Goal: Task Accomplishment & Management: Use online tool/utility

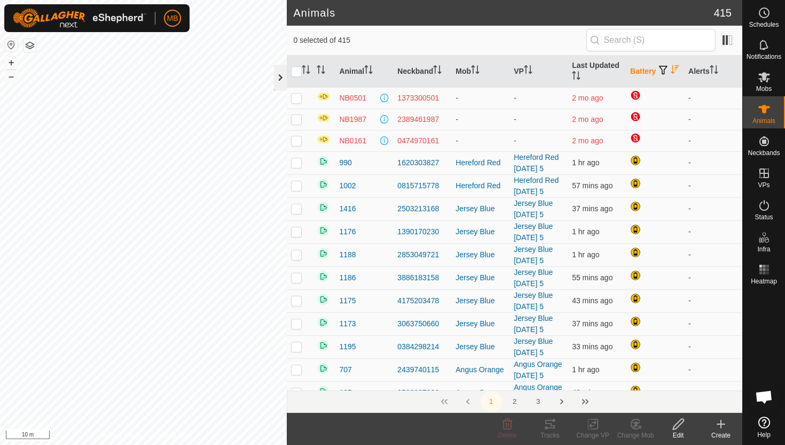
click at [282, 81] on div at bounding box center [280, 78] width 13 height 26
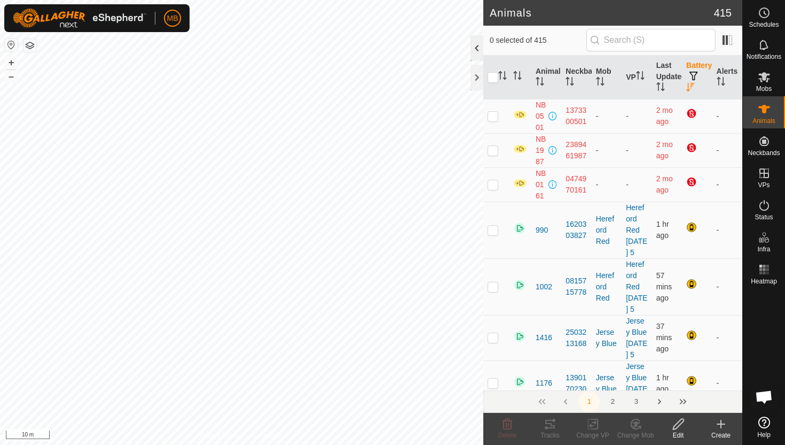
click at [473, 51] on div at bounding box center [477, 48] width 13 height 26
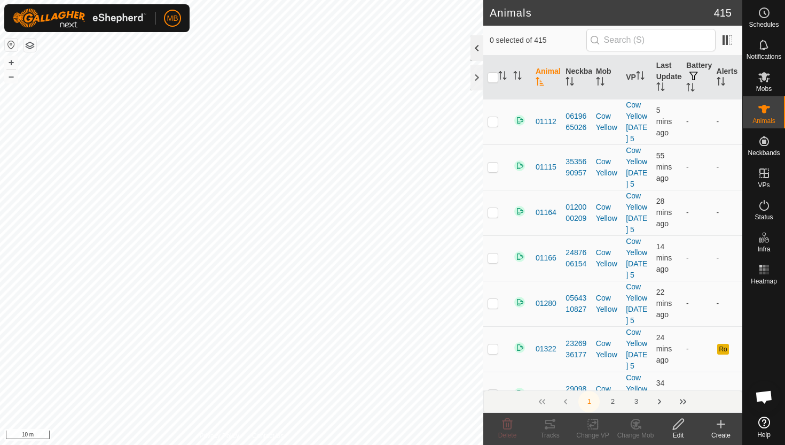
click at [472, 52] on div at bounding box center [477, 48] width 13 height 26
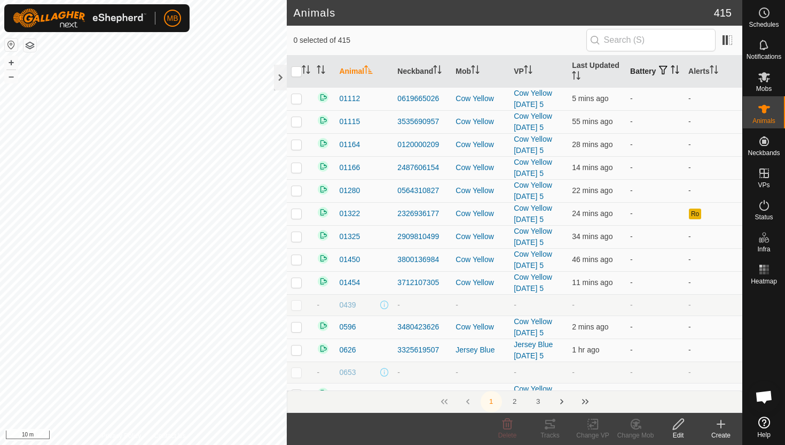
click at [671, 74] on icon "Activate to sort" at bounding box center [675, 69] width 9 height 9
click at [672, 74] on icon "Activate to sort" at bounding box center [676, 69] width 8 height 9
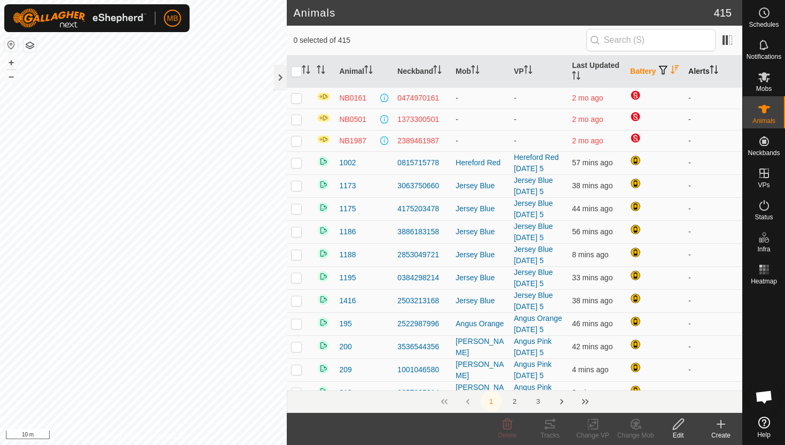
click at [716, 66] on icon "Activate to sort" at bounding box center [714, 69] width 9 height 9
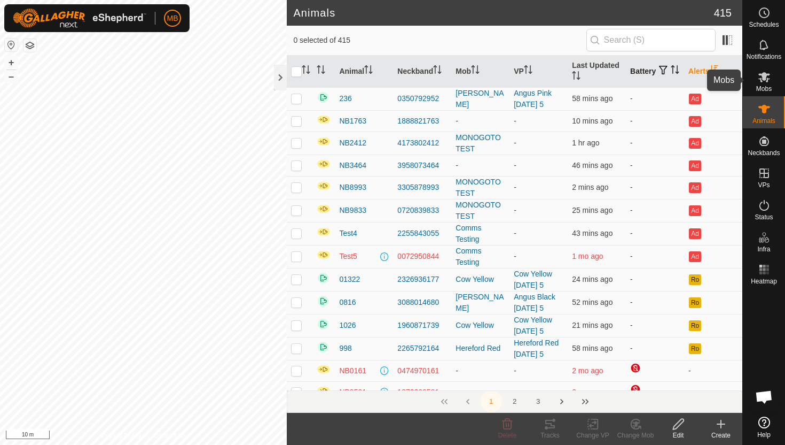
click at [767, 79] on icon at bounding box center [765, 77] width 12 height 10
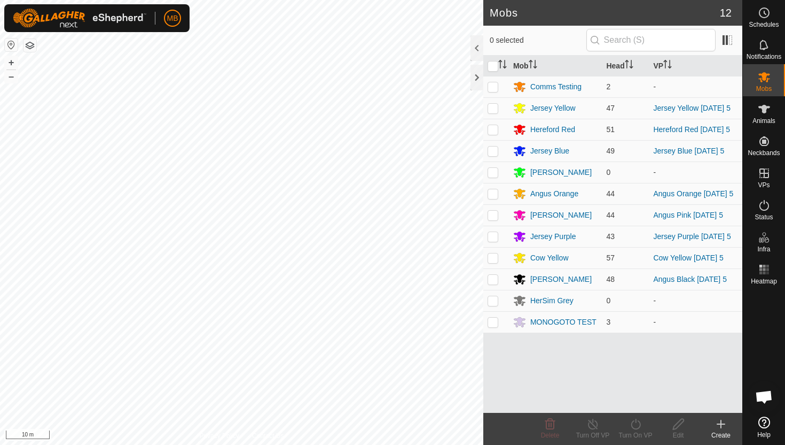
click at [767, 79] on icon at bounding box center [765, 77] width 12 height 10
click at [477, 43] on div at bounding box center [477, 48] width 13 height 26
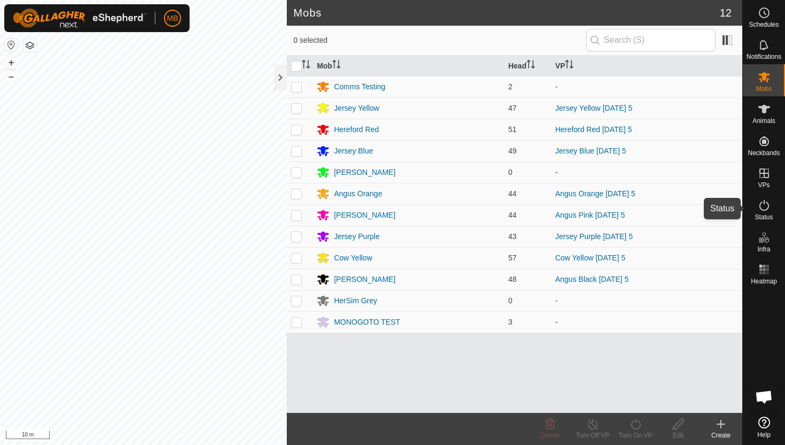
click at [761, 207] on icon at bounding box center [764, 205] width 13 height 13
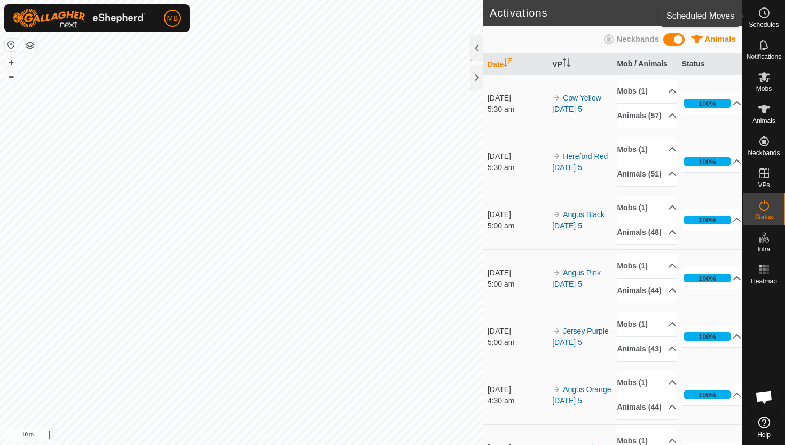
click at [761, 18] on icon at bounding box center [764, 12] width 13 height 13
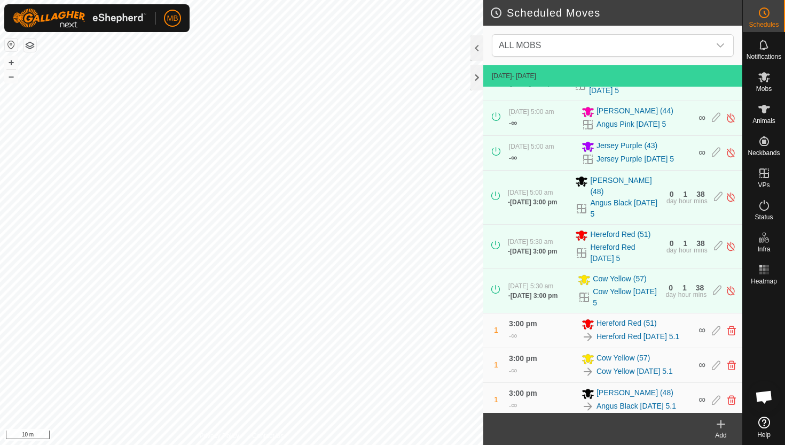
scroll to position [253, 0]
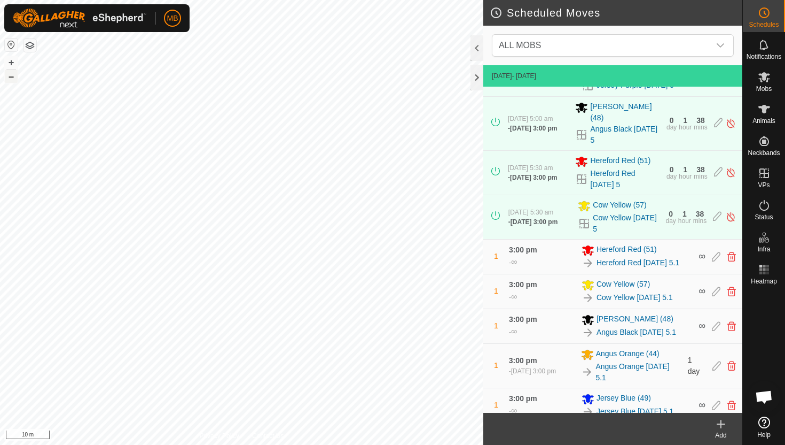
click at [10, 78] on button "–" at bounding box center [11, 76] width 13 height 13
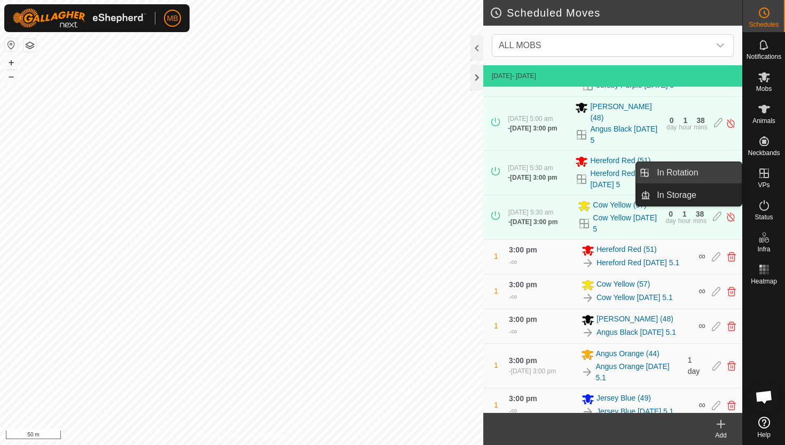
click at [726, 177] on link "In Rotation" at bounding box center [696, 172] width 91 height 21
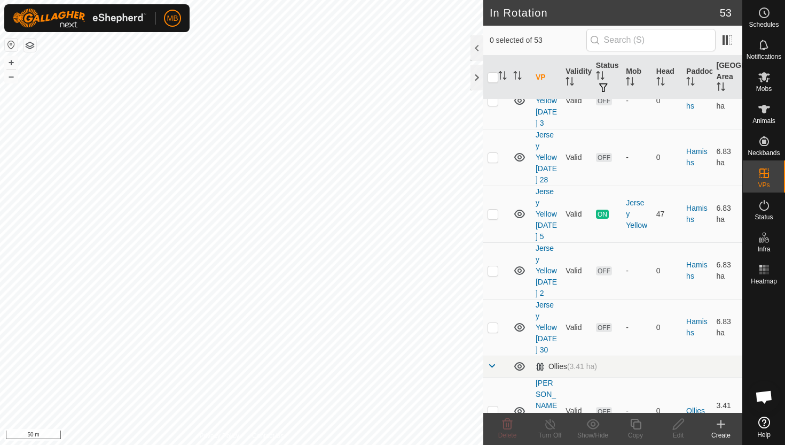
scroll to position [1245, 0]
checkbox input "true"
click at [638, 424] on icon at bounding box center [635, 423] width 13 height 13
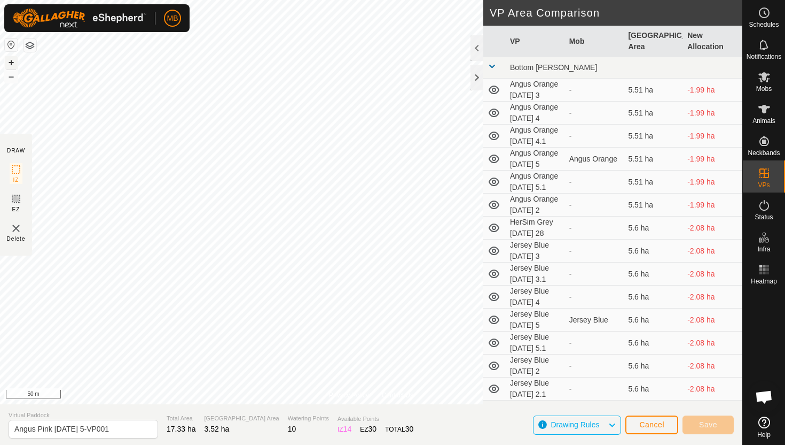
click at [14, 61] on button "+" at bounding box center [11, 62] width 13 height 13
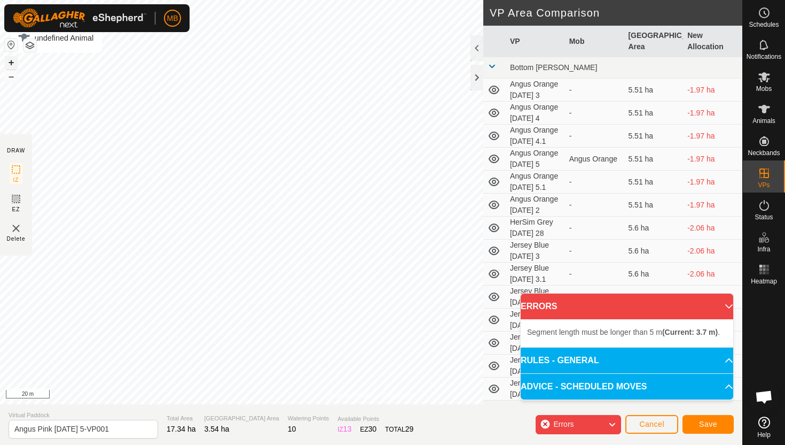
click at [12, 63] on button "+" at bounding box center [11, 62] width 13 height 13
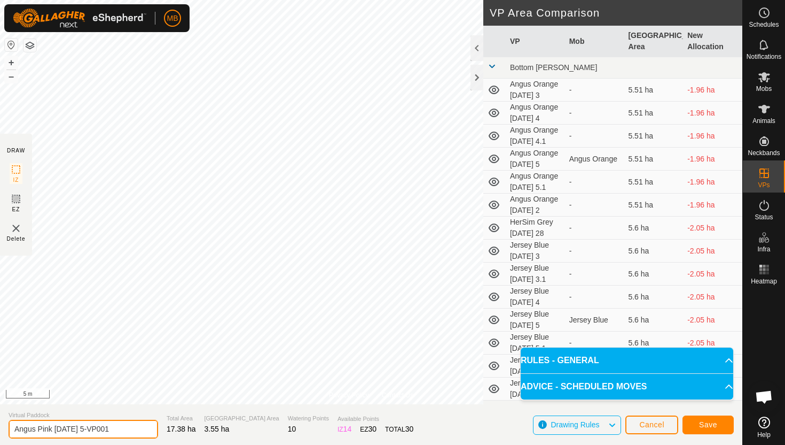
click at [121, 427] on input "Angus Pink Sunday 5-VP001" at bounding box center [84, 428] width 150 height 19
type input "Angus Pink [DATE] 5.1"
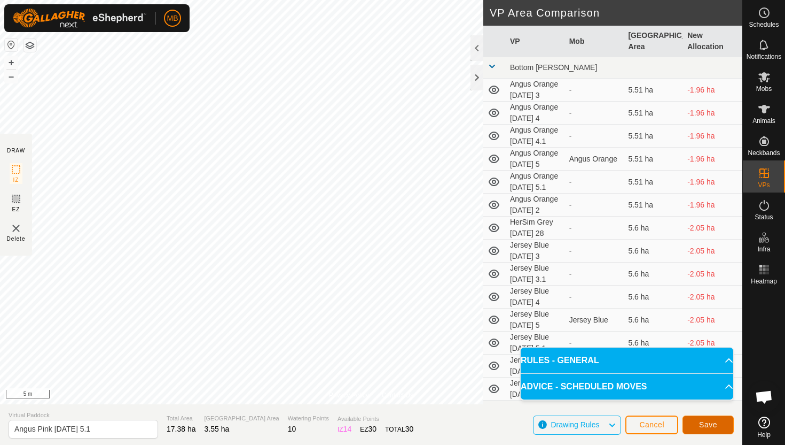
click at [712, 422] on span "Save" at bounding box center [708, 424] width 18 height 9
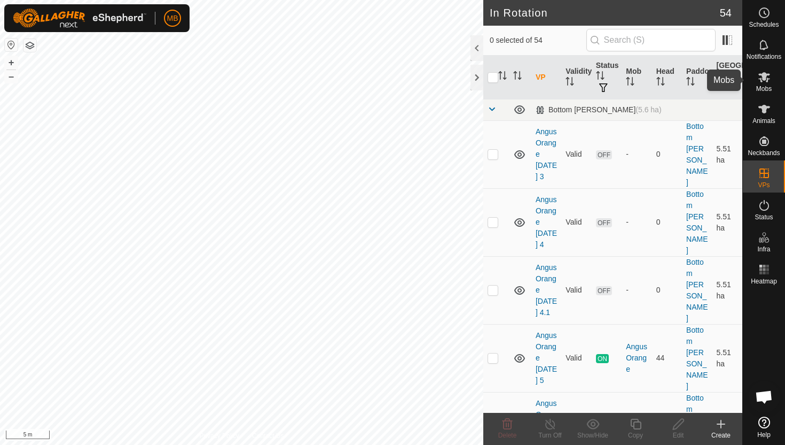
click at [763, 77] on icon at bounding box center [765, 77] width 12 height 10
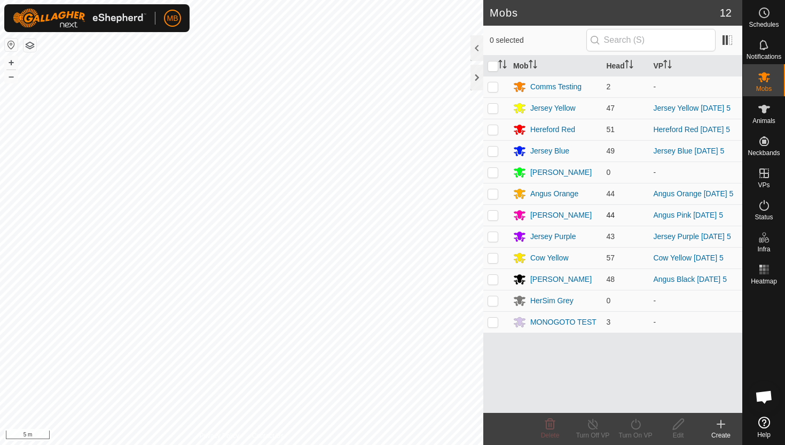
click at [493, 215] on p-checkbox at bounding box center [493, 214] width 11 height 9
checkbox input "true"
click at [636, 424] on icon at bounding box center [635, 423] width 13 height 13
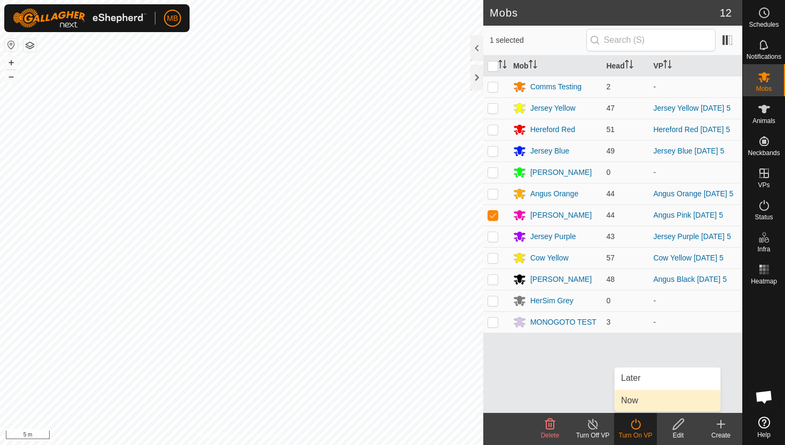
click at [642, 401] on link "Now" at bounding box center [668, 399] width 106 height 21
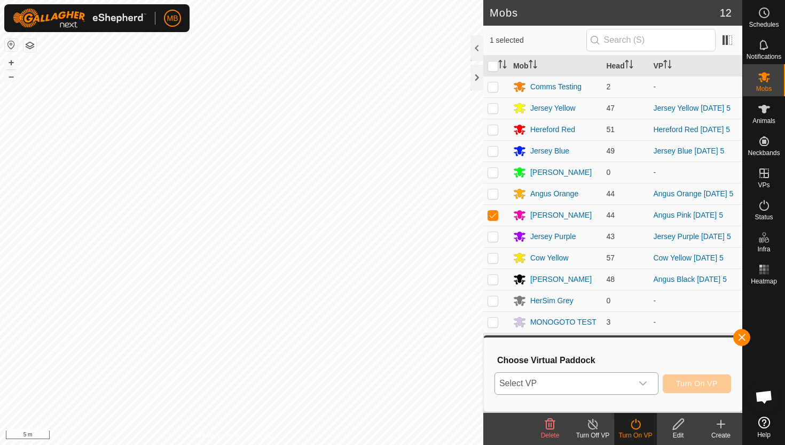
click at [646, 383] on icon "dropdown trigger" at bounding box center [643, 383] width 9 height 9
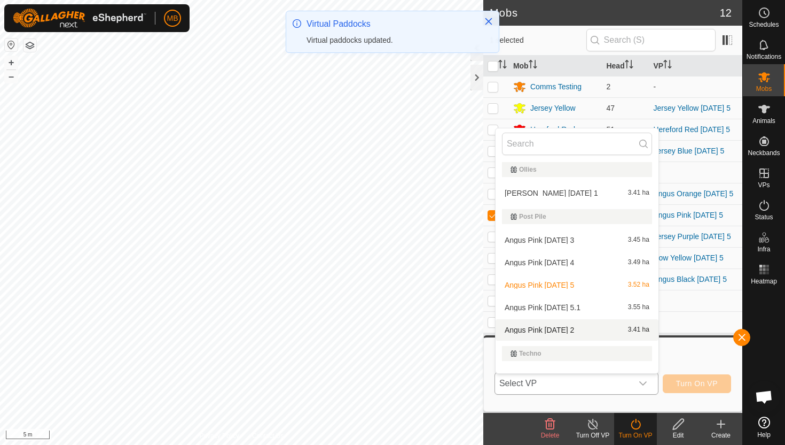
scroll to position [594, 0]
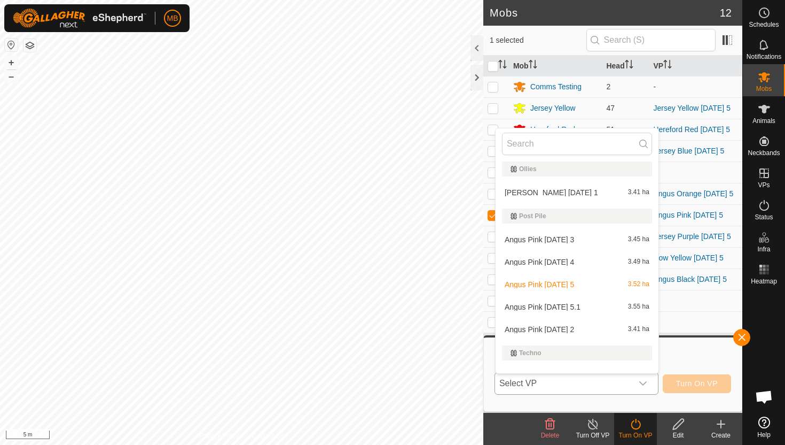
click at [579, 306] on li "Angus Pink Sunday 5.1 3.55 ha" at bounding box center [577, 306] width 163 height 21
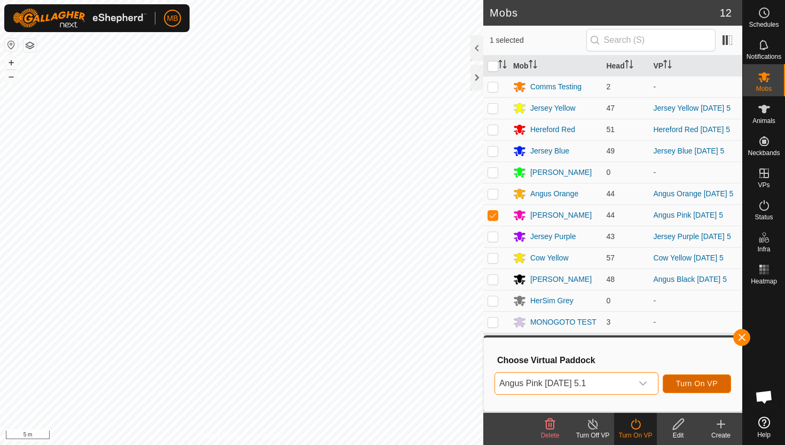
click at [704, 381] on span "Turn On VP" at bounding box center [697, 383] width 42 height 9
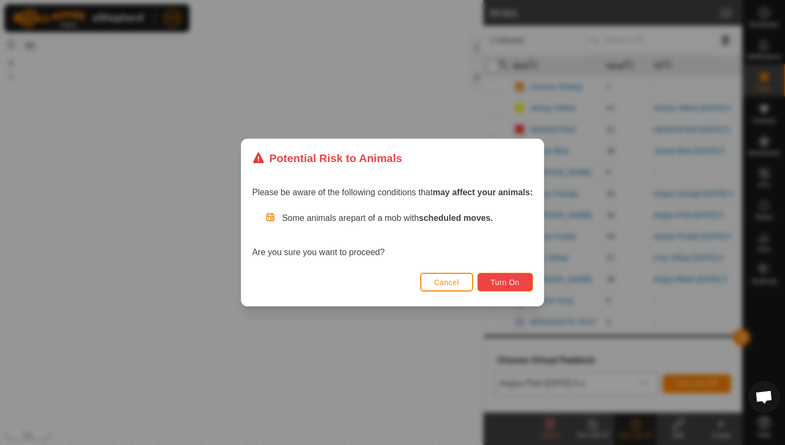
click at [502, 281] on span "Turn On" at bounding box center [505, 282] width 29 height 9
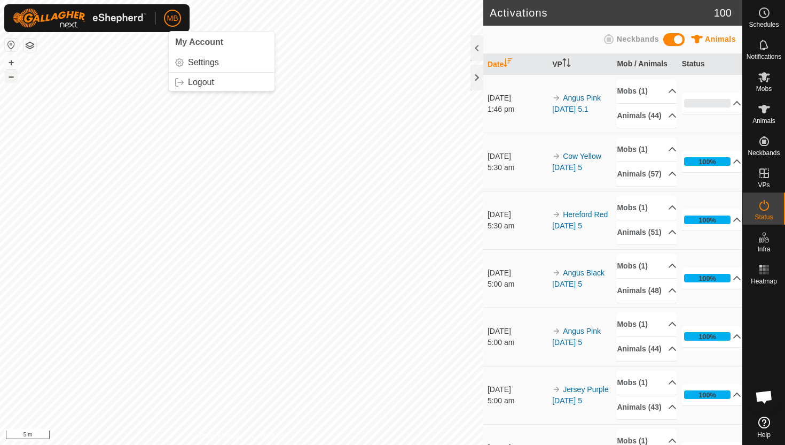
click at [12, 80] on button "–" at bounding box center [11, 76] width 13 height 13
click at [11, 79] on button "–" at bounding box center [11, 76] width 13 height 13
